Goal: Task Accomplishment & Management: Complete application form

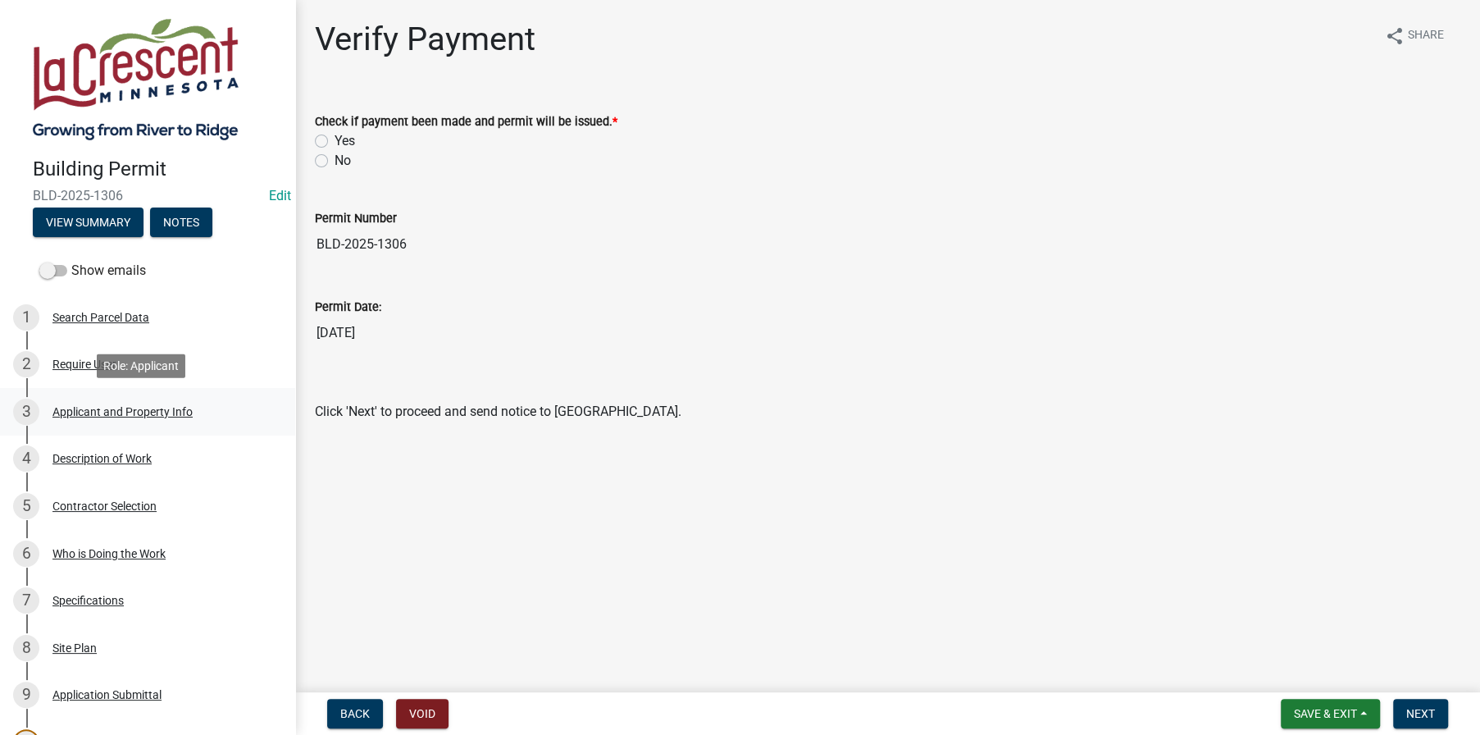
click at [91, 413] on div "Applicant and Property Info" at bounding box center [122, 411] width 140 height 11
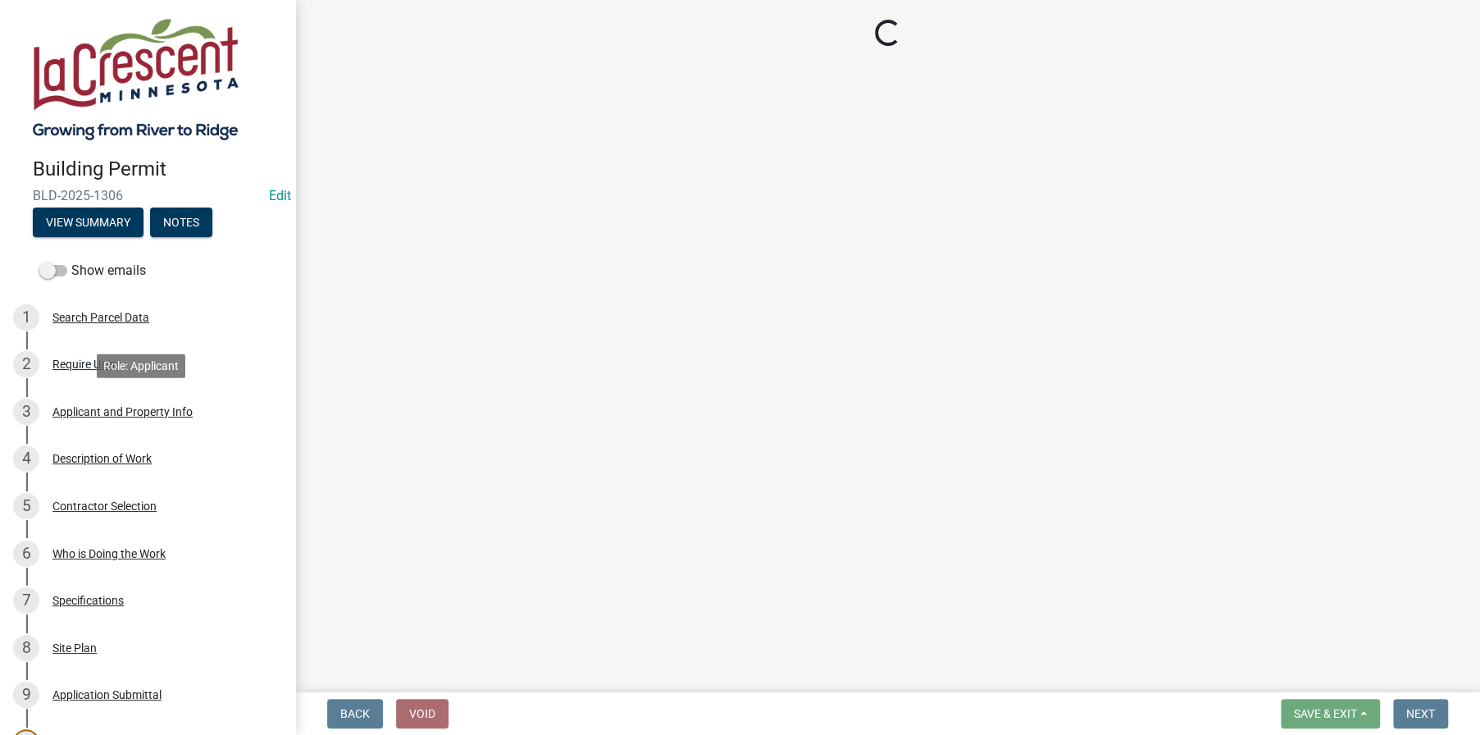
select select "e838c9e2-1e6e-4405-bddc-a3335cd38b08"
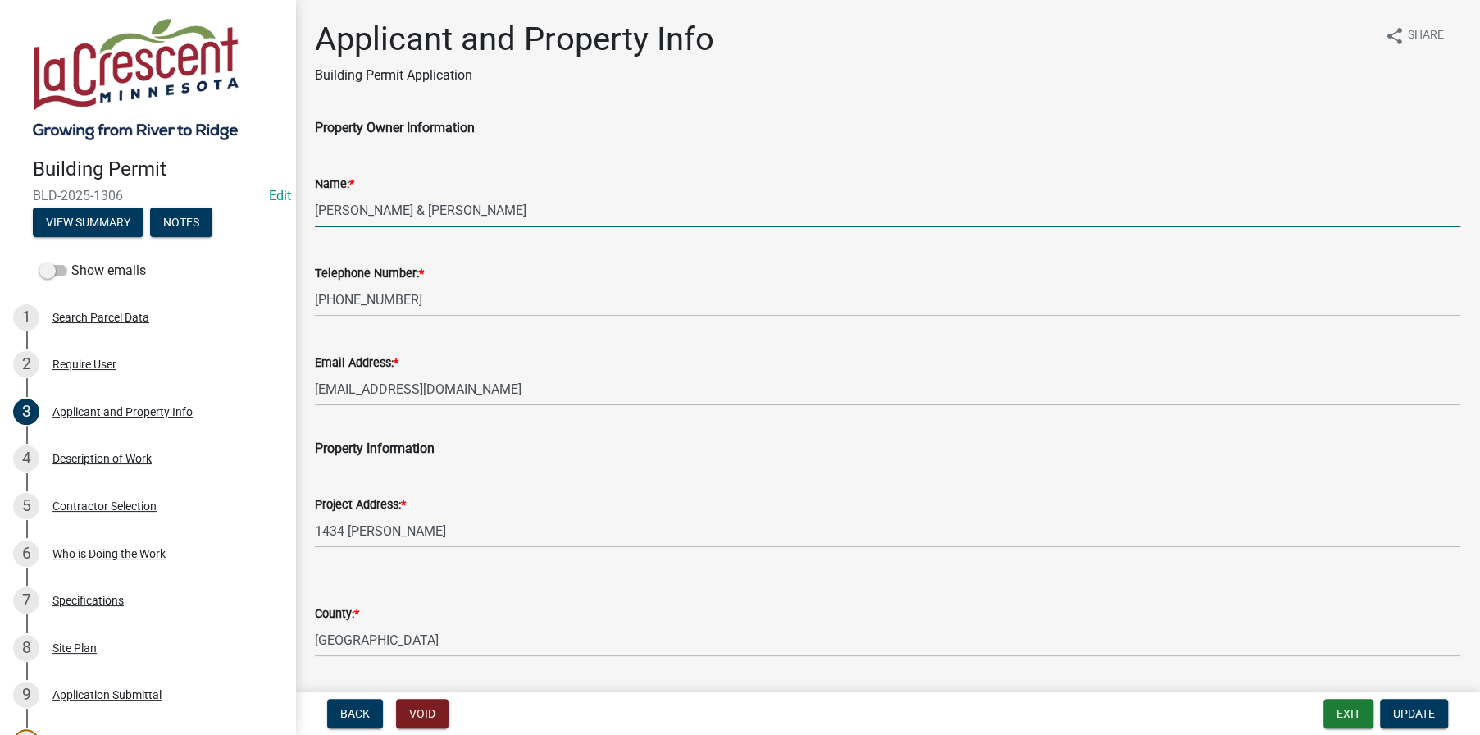
click at [398, 209] on input "[PERSON_NAME] & [PERSON_NAME]" at bounding box center [887, 210] width 1145 height 34
click at [453, 207] on input "[PERSON_NAME] & [PERSON_NAME]" at bounding box center [887, 210] width 1145 height 34
click at [503, 210] on input "[PERSON_NAME] & [PERSON_NAME]" at bounding box center [887, 210] width 1145 height 34
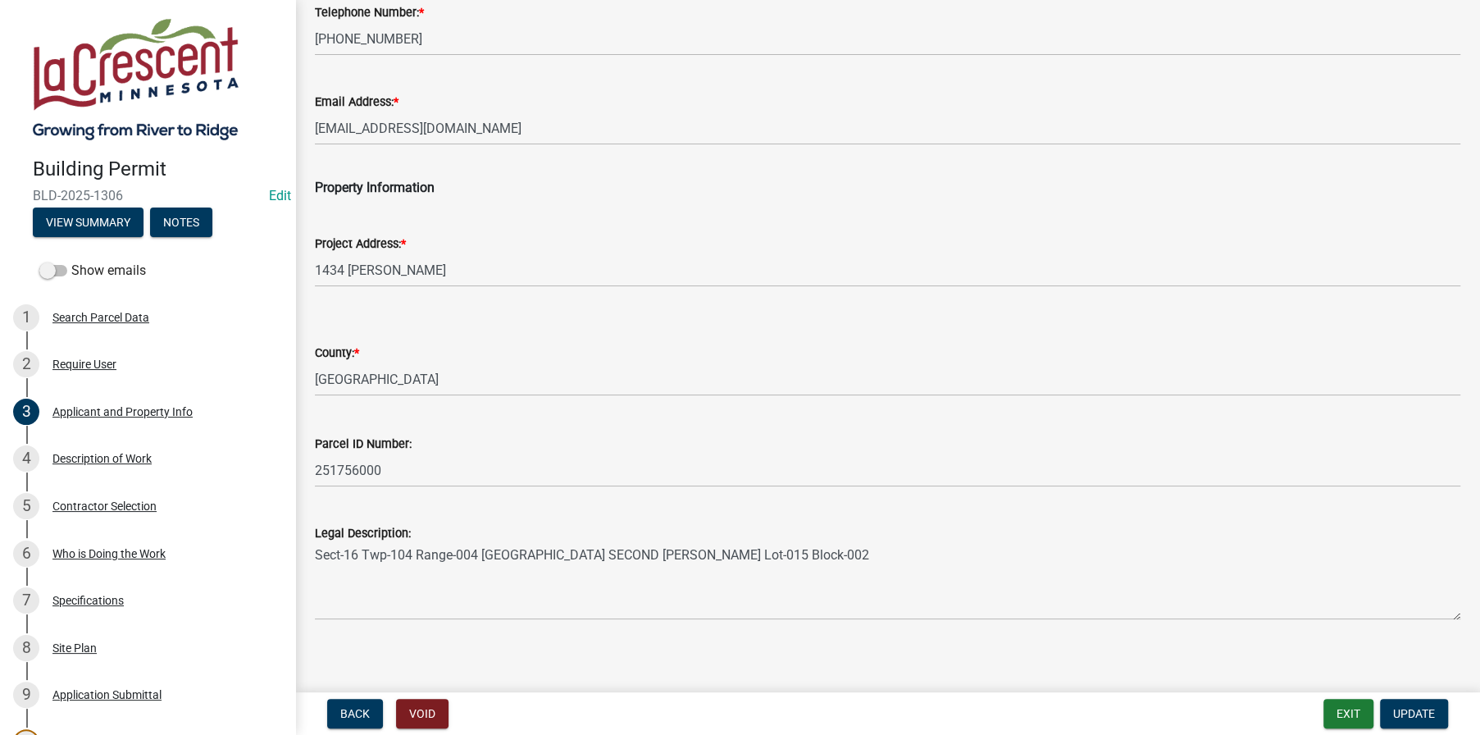
scroll to position [272, 0]
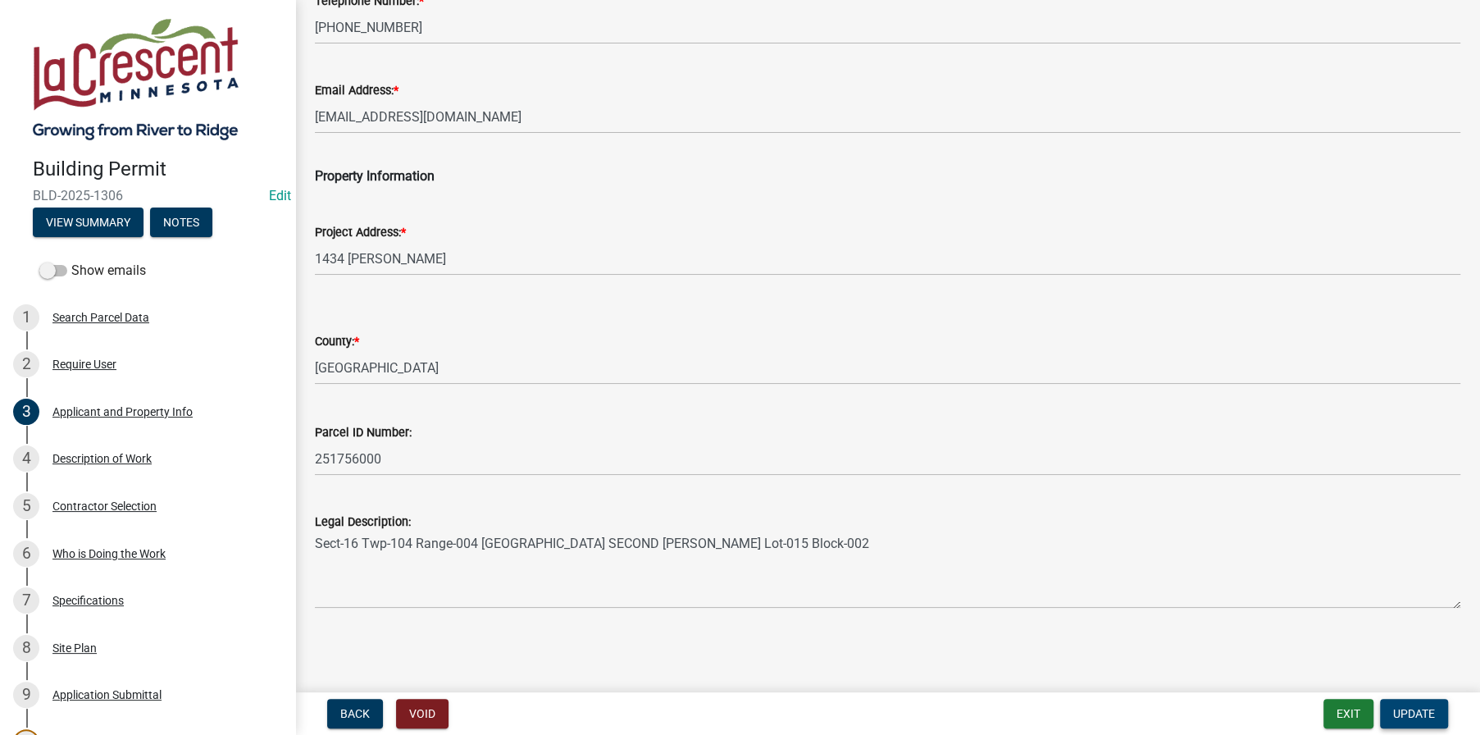
type input "[PERSON_NAME] & [PERSON_NAME]"
click at [1404, 712] on span "Update" at bounding box center [1414, 713] width 42 height 13
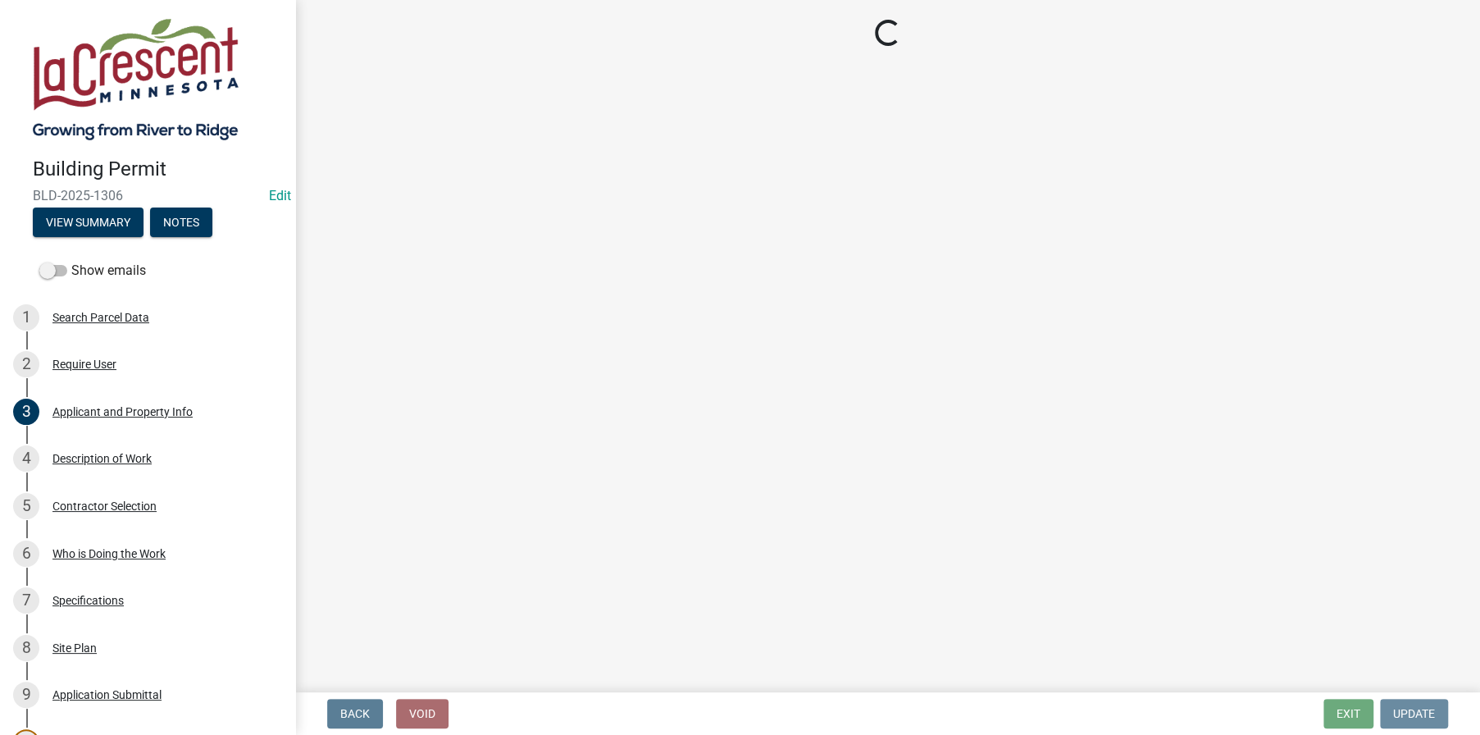
scroll to position [0, 0]
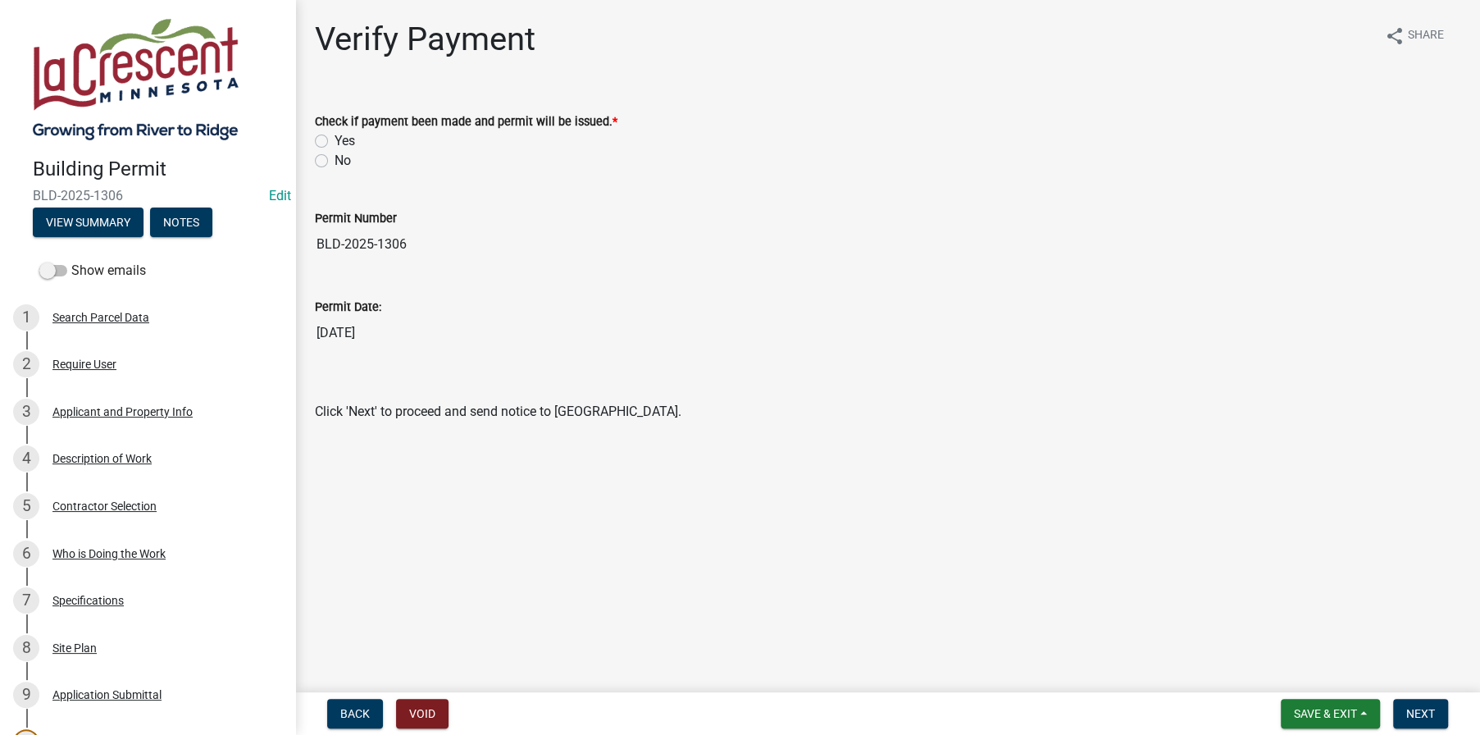
click at [334, 142] on label "Yes" at bounding box center [344, 141] width 20 height 20
click at [334, 142] on input "Yes" at bounding box center [339, 136] width 11 height 11
radio input "true"
click at [1418, 717] on span "Next" at bounding box center [1420, 713] width 29 height 13
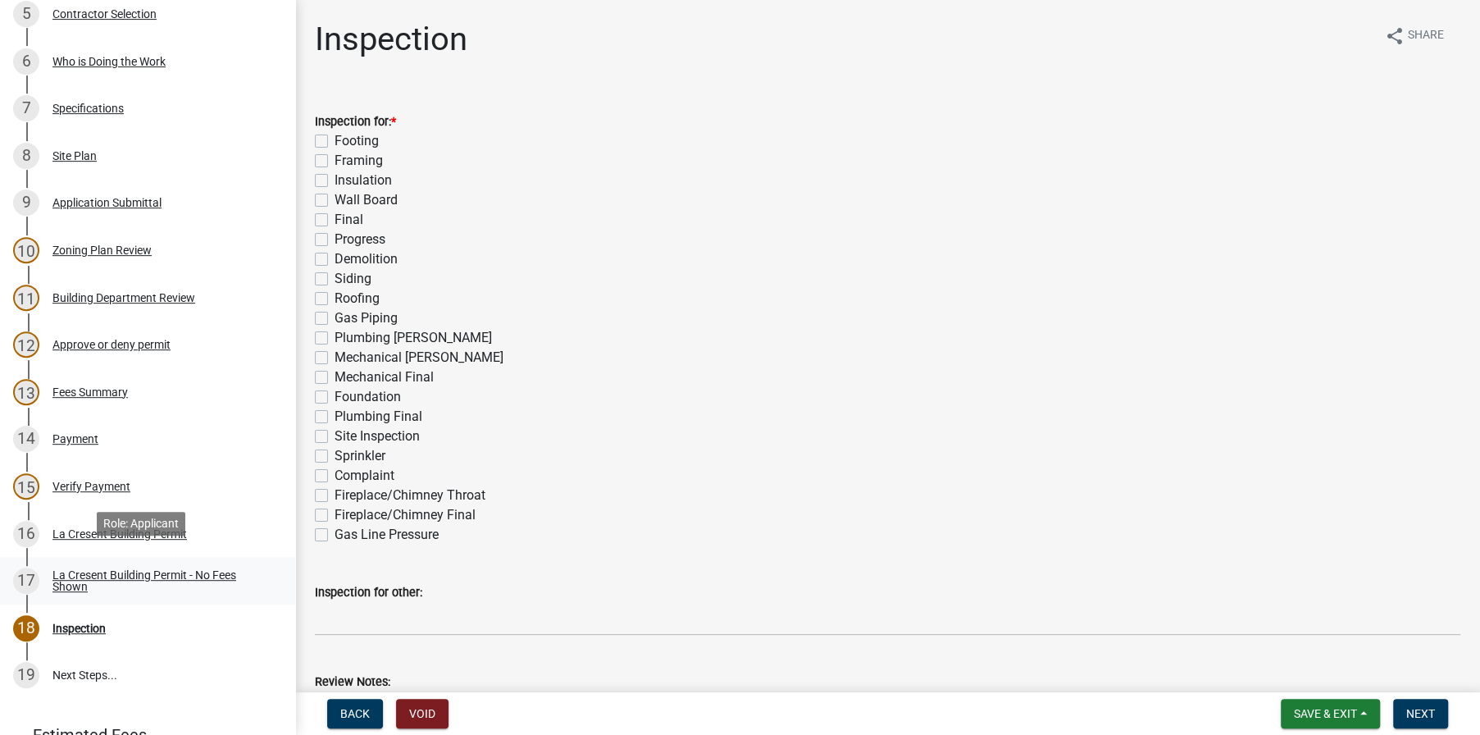
scroll to position [644, 0]
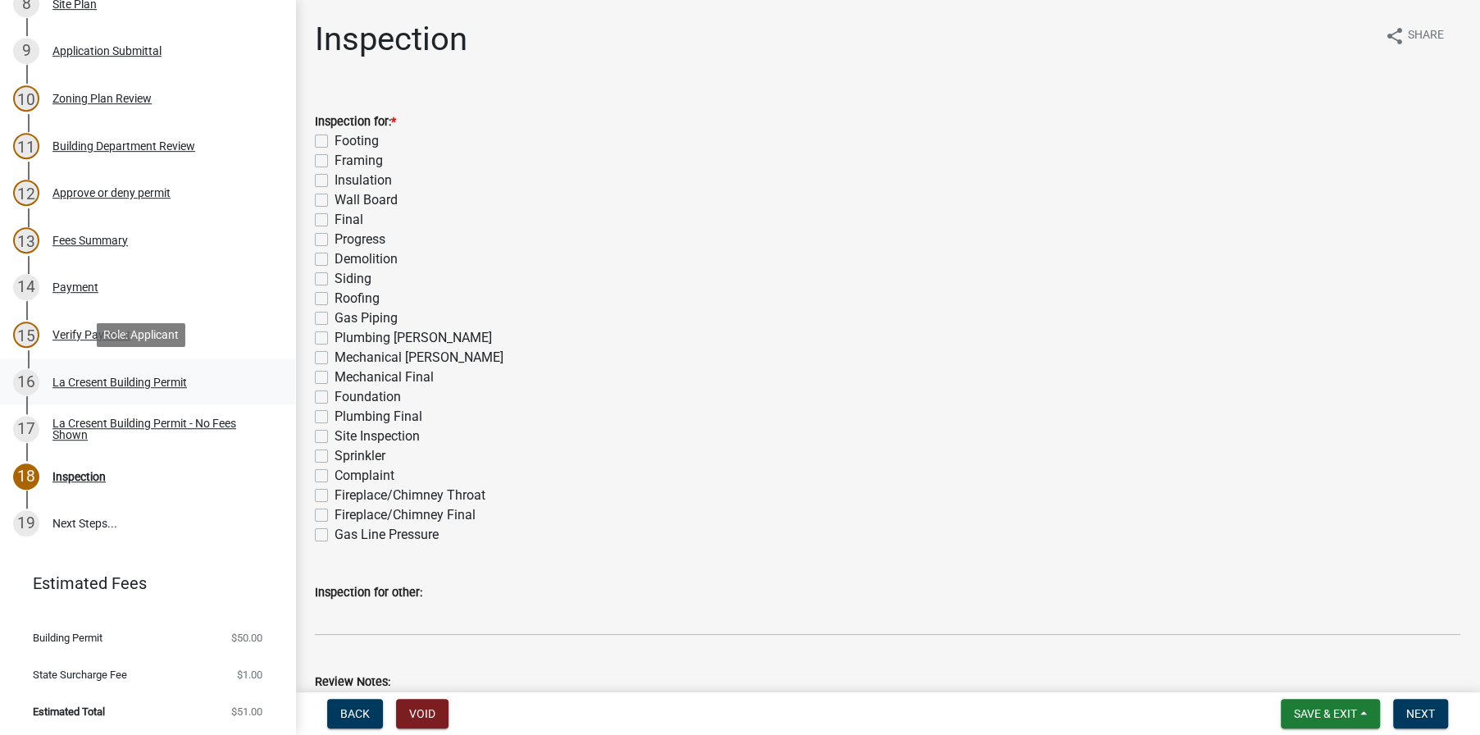
click at [118, 380] on div "La Cresent Building Permit" at bounding box center [119, 381] width 134 height 11
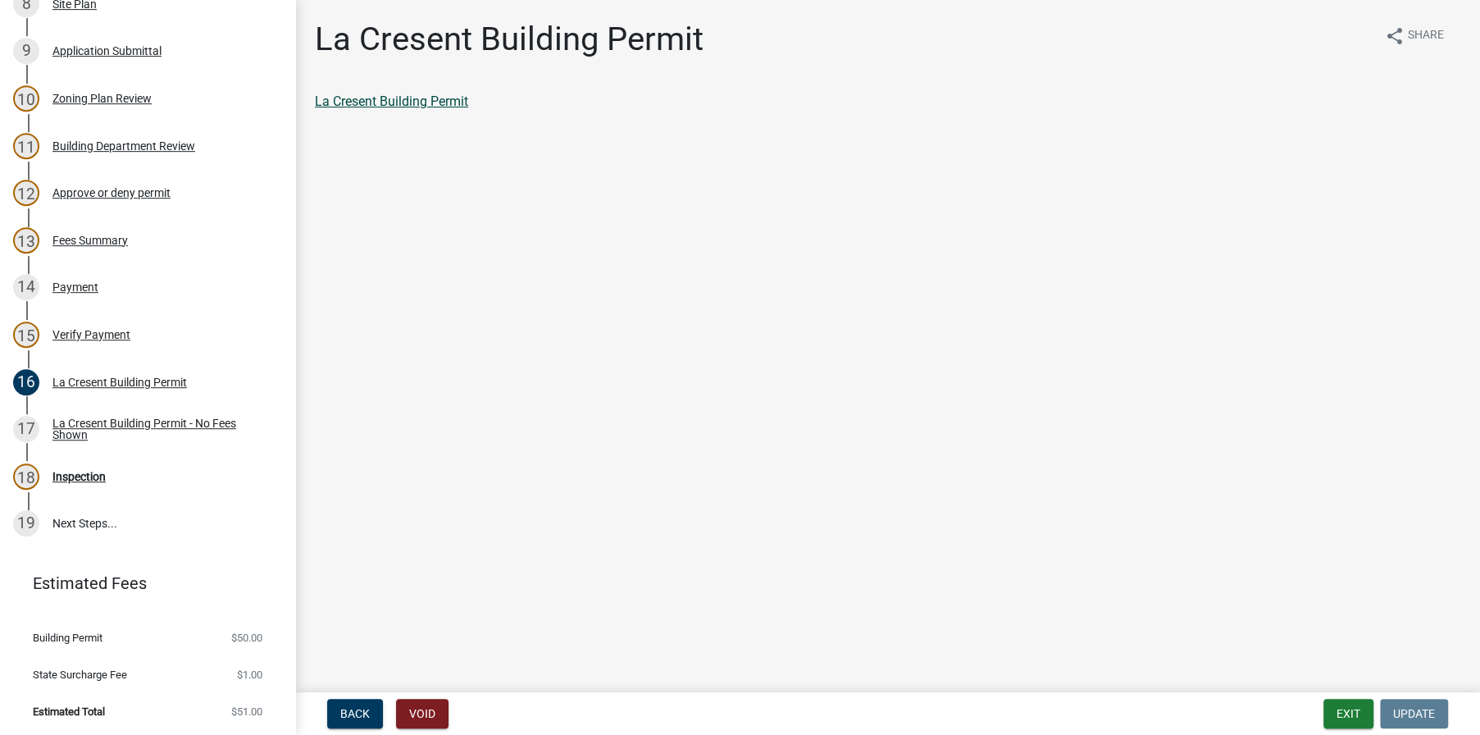
click at [392, 100] on link "La Cresent Building Permit" at bounding box center [391, 101] width 153 height 16
